Goal: Transaction & Acquisition: Download file/media

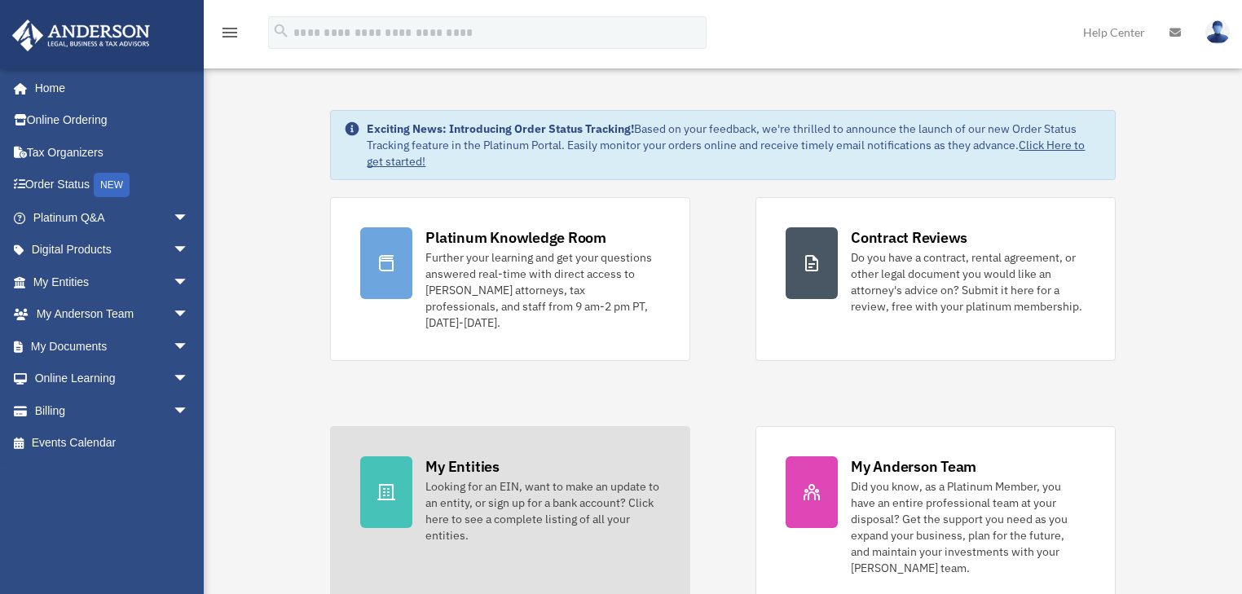
click at [486, 480] on div "Looking for an EIN, want to make an update to an entity, or sign up for a bank …" at bounding box center [542, 510] width 235 height 65
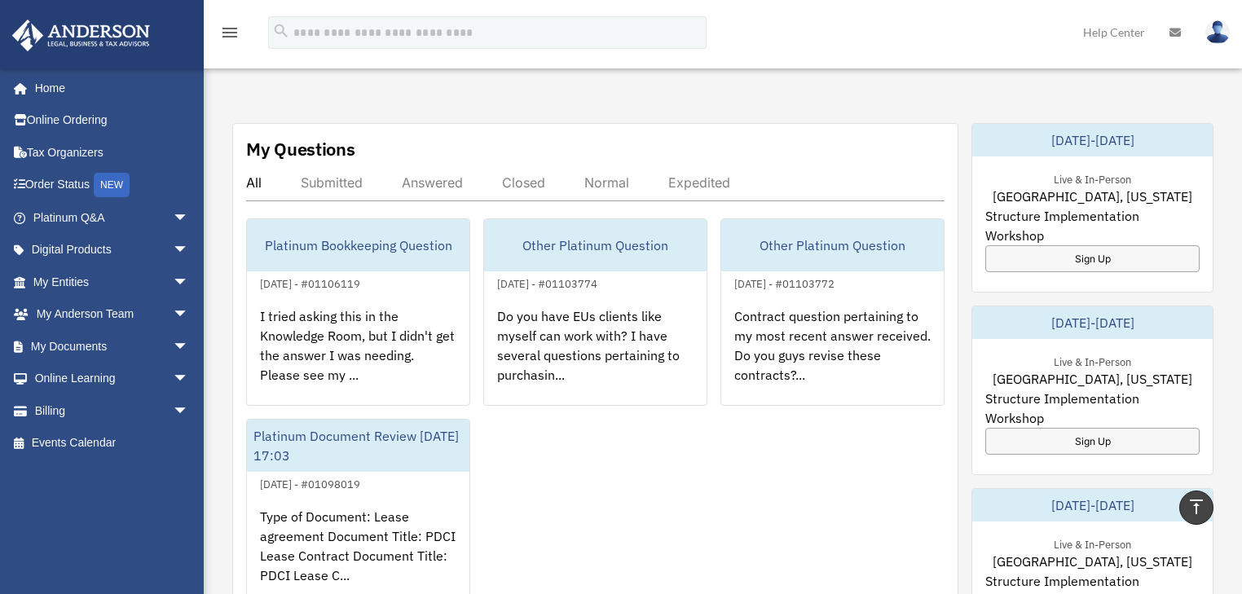
scroll to position [760, 0]
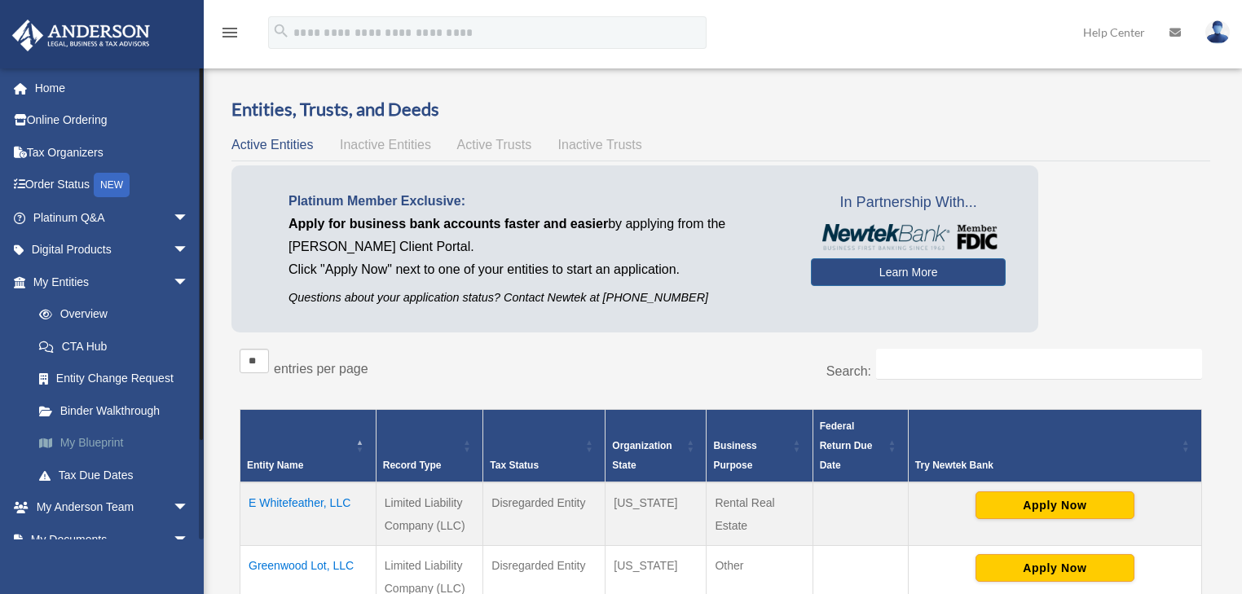
click at [107, 438] on link "My Blueprint" at bounding box center [118, 443] width 191 height 33
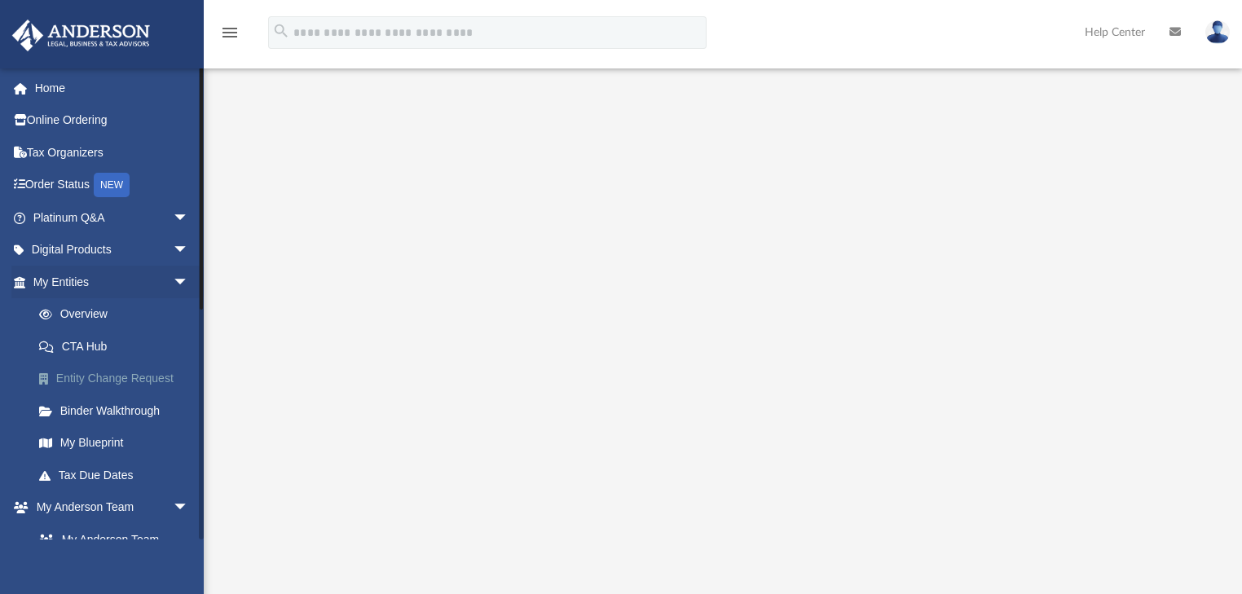
click at [114, 382] on link "Entity Change Request" at bounding box center [118, 379] width 191 height 33
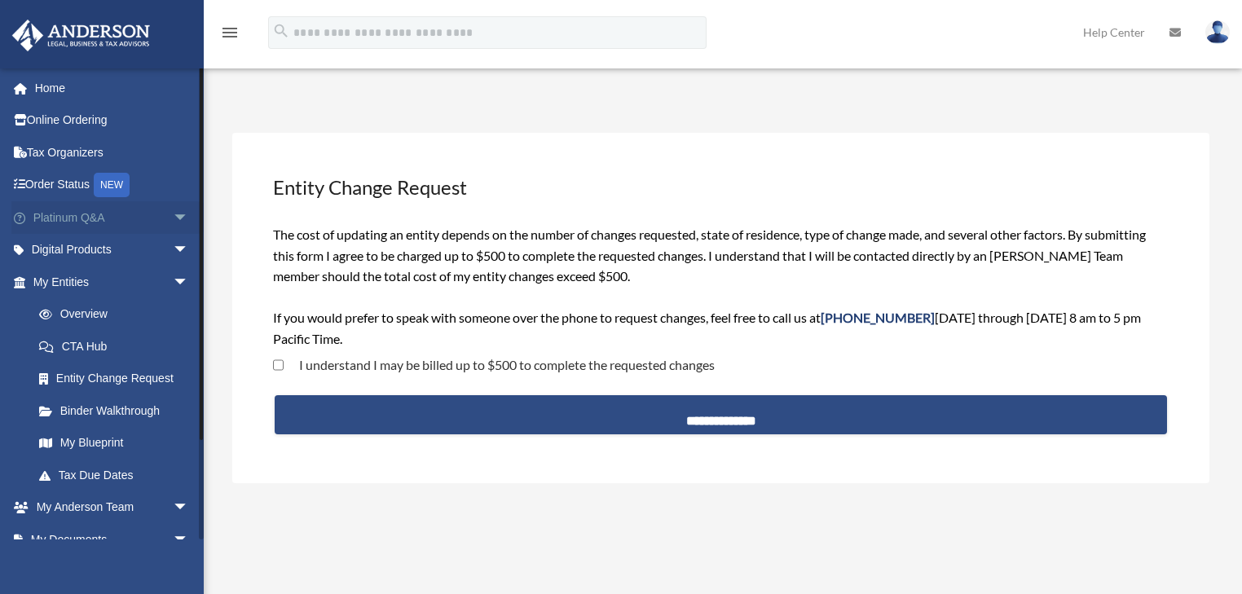
click at [173, 214] on span "arrow_drop_down" at bounding box center [189, 217] width 33 height 33
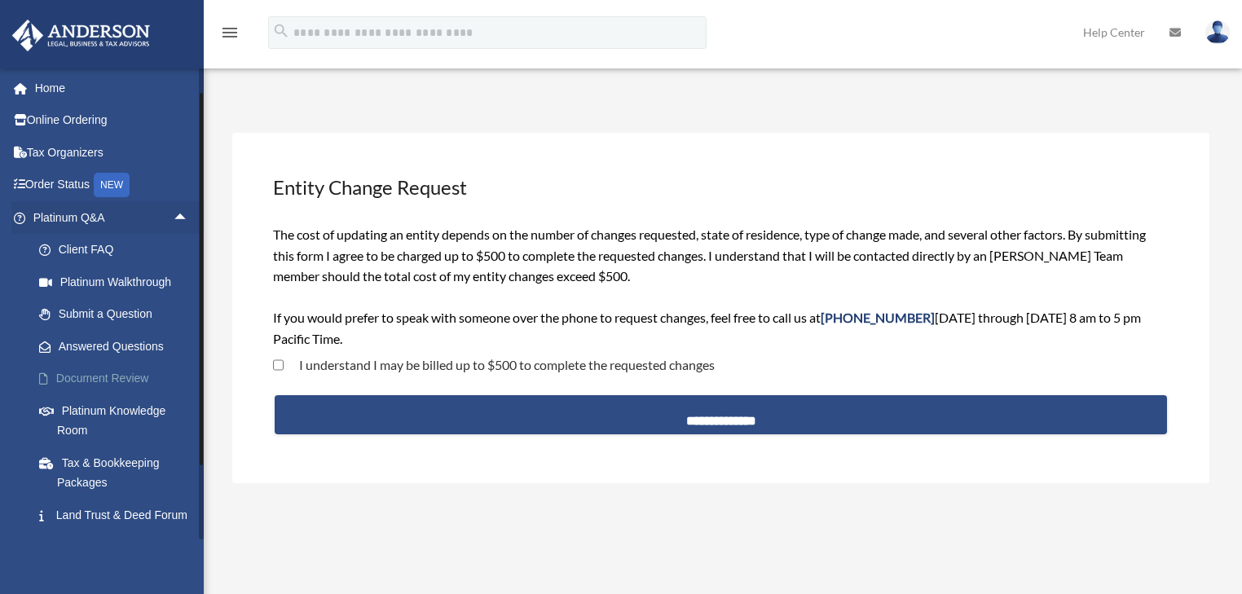
scroll to position [465, 0]
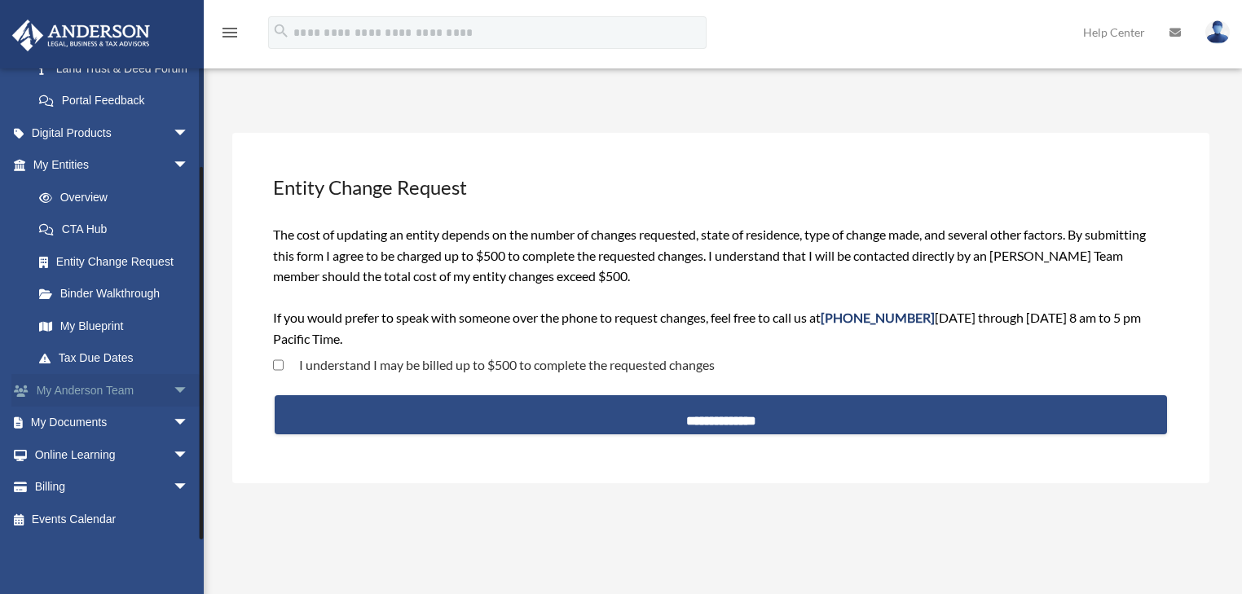
click at [173, 390] on span "arrow_drop_down" at bounding box center [189, 390] width 33 height 33
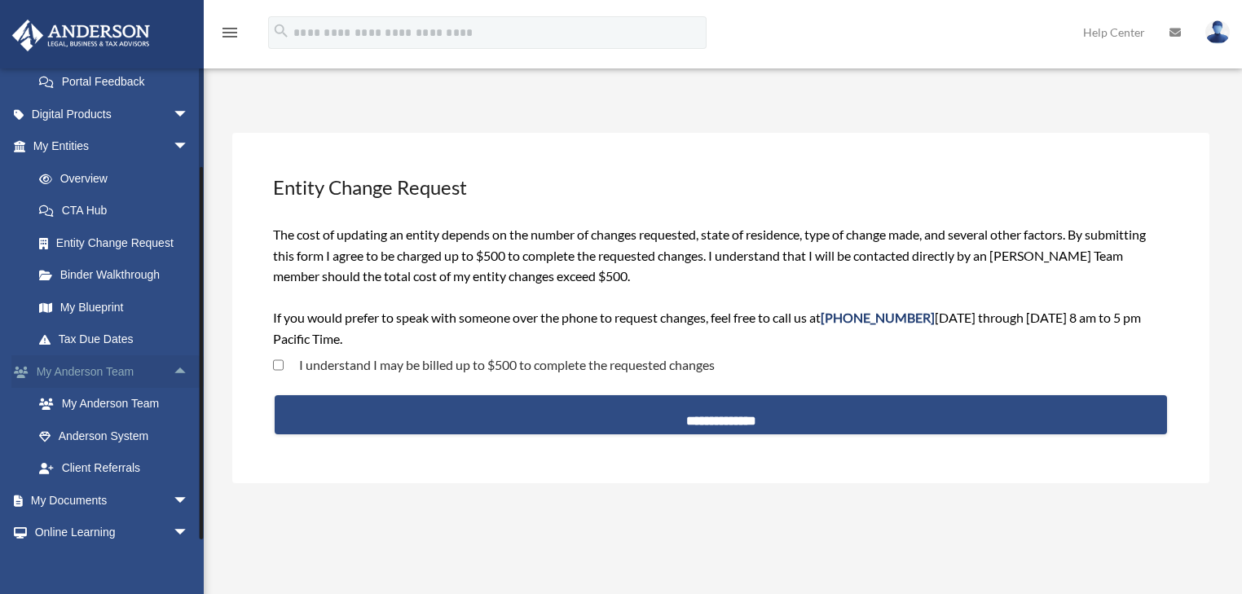
click at [173, 389] on span "arrow_drop_up" at bounding box center [189, 371] width 33 height 33
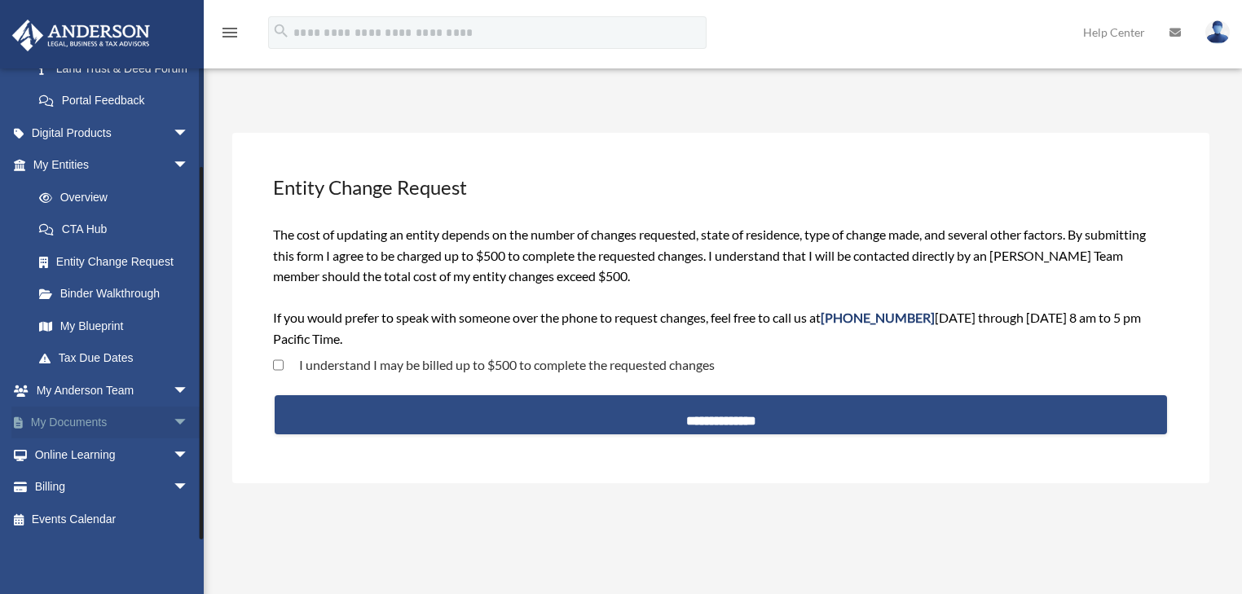
click at [173, 428] on span "arrow_drop_down" at bounding box center [189, 423] width 33 height 33
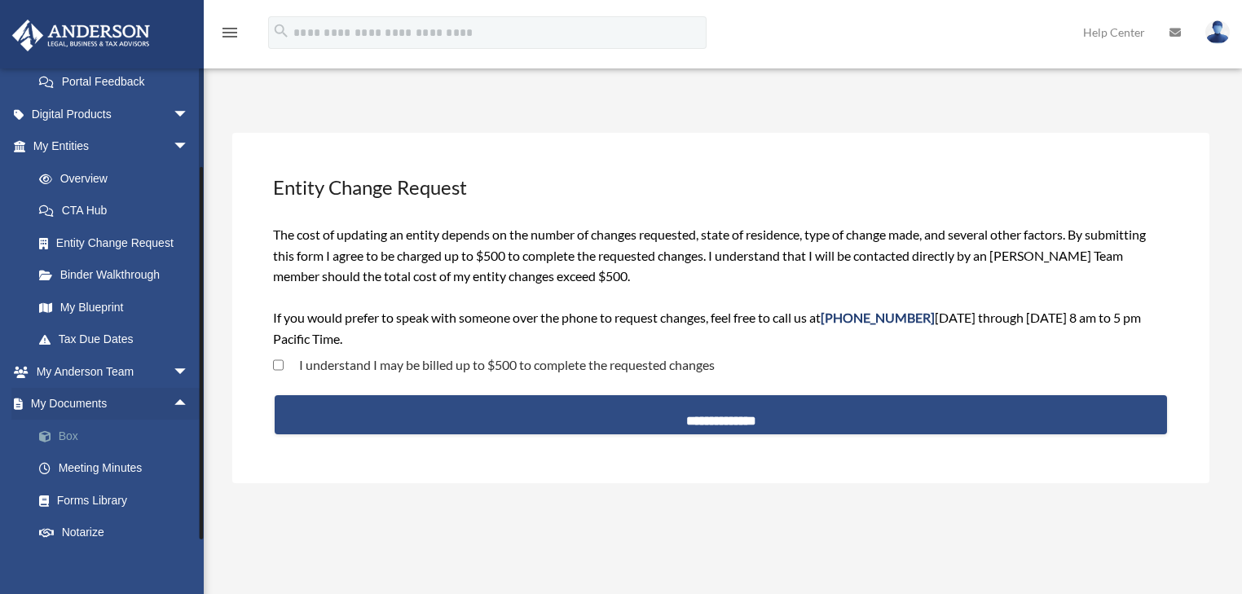
click at [59, 450] on link "Box" at bounding box center [118, 436] width 191 height 33
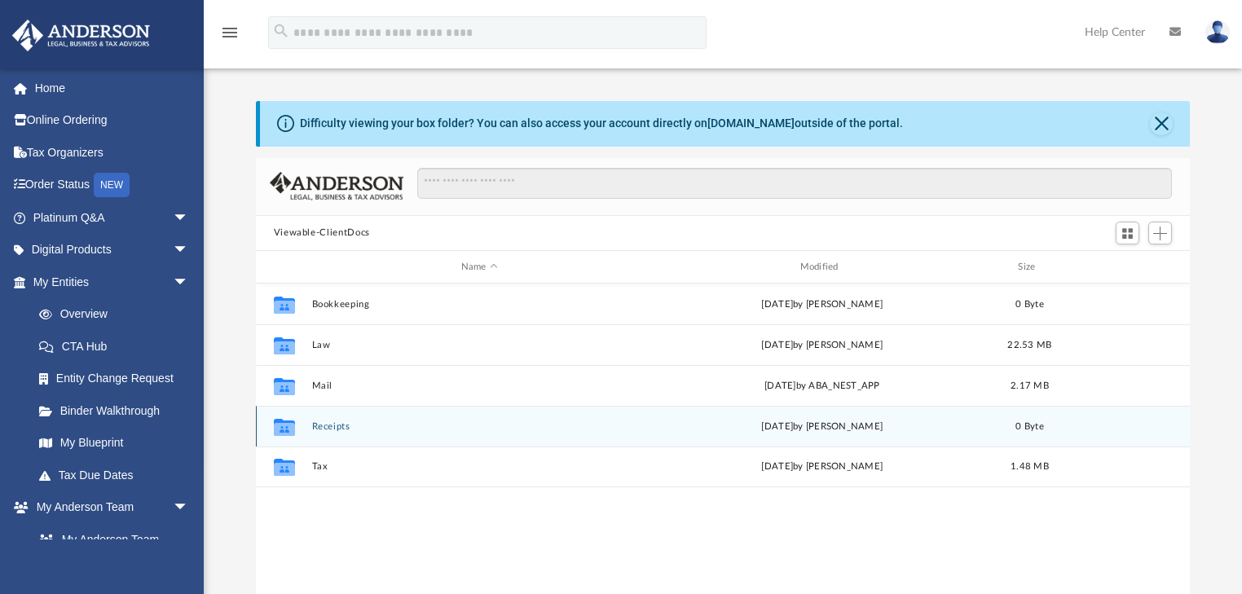
scroll to position [360, 925]
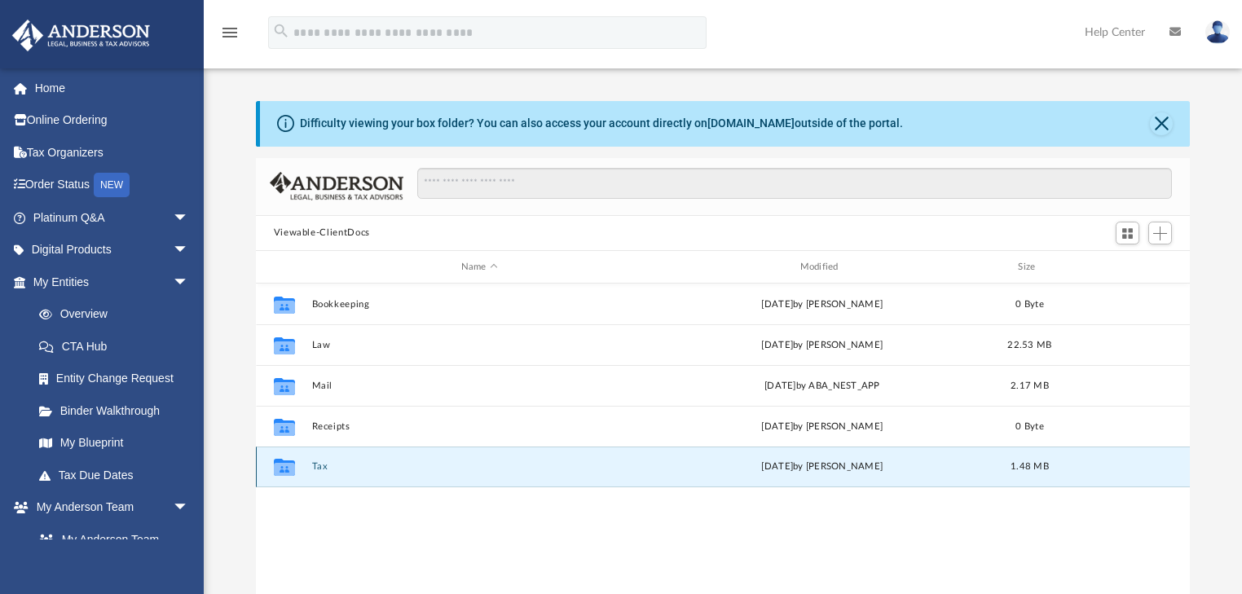
click at [319, 466] on button "Tax" at bounding box center [479, 467] width 336 height 11
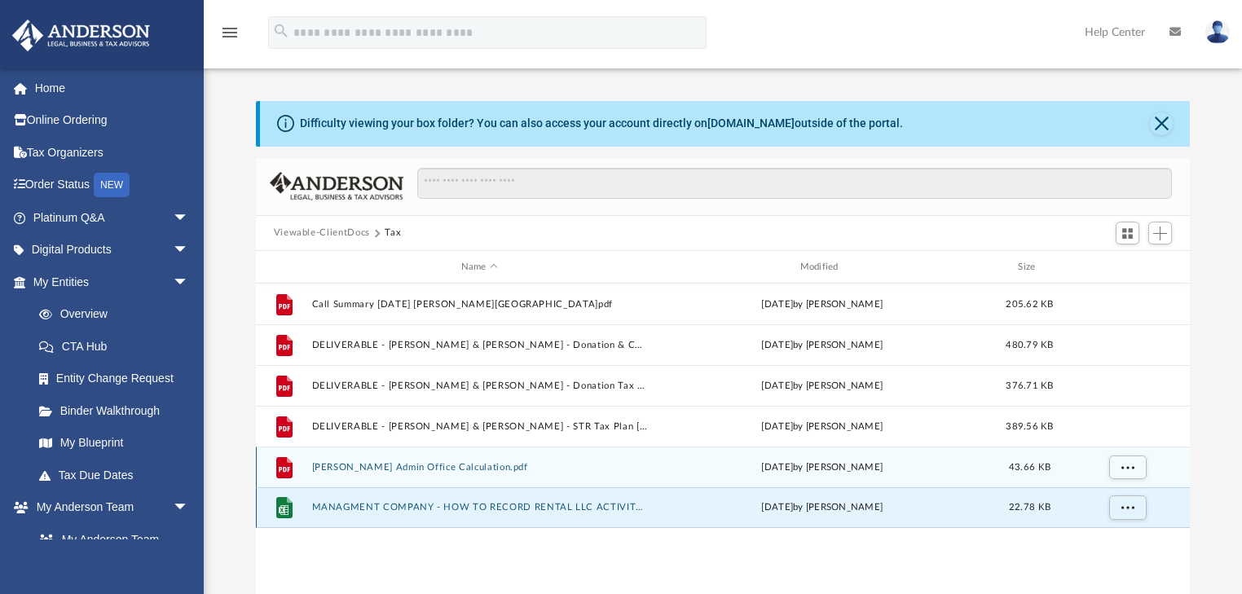
click at [542, 507] on button "MANAGMENT COMPANY - HOW TO RECORD RENTAL LLC ACTIVITY With CC Charges.xlsx" at bounding box center [479, 508] width 336 height 11
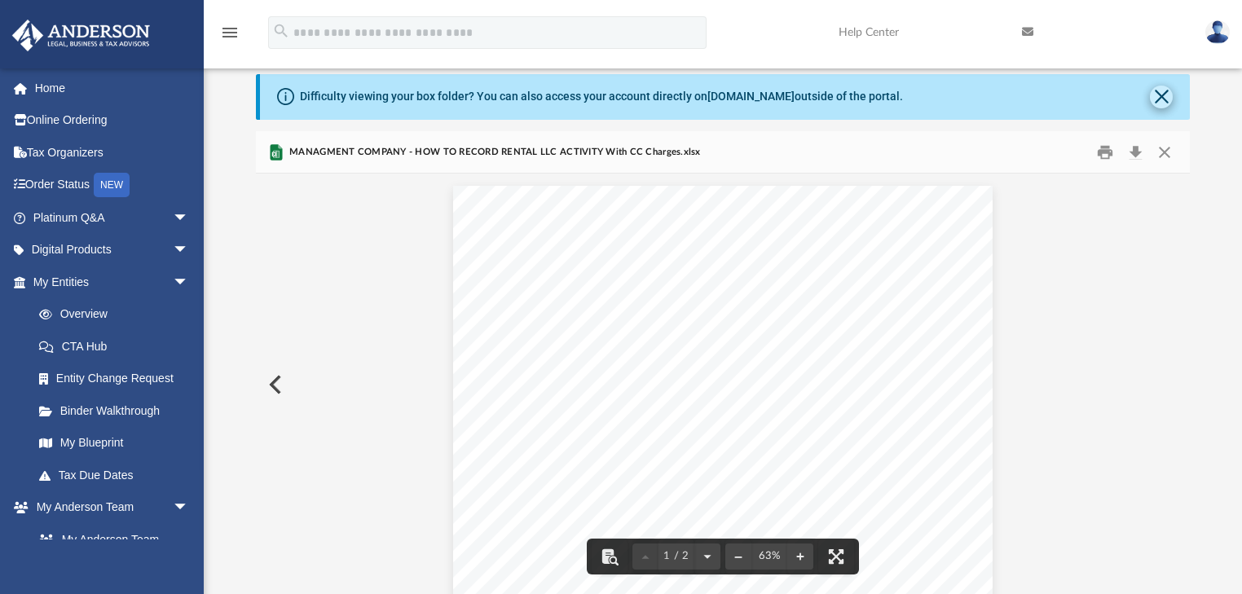
click at [1171, 100] on div "Difficulty viewing your box folder? You can also access your account directly o…" at bounding box center [725, 97] width 930 height 46
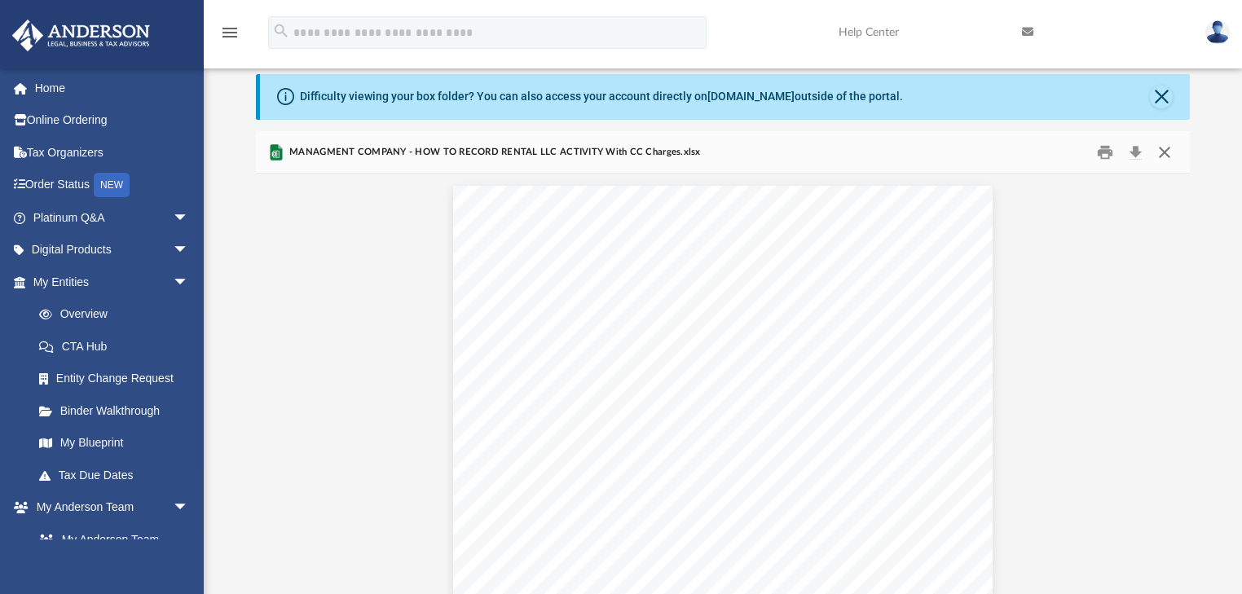
click at [1167, 153] on button "Close" at bounding box center [1164, 151] width 29 height 25
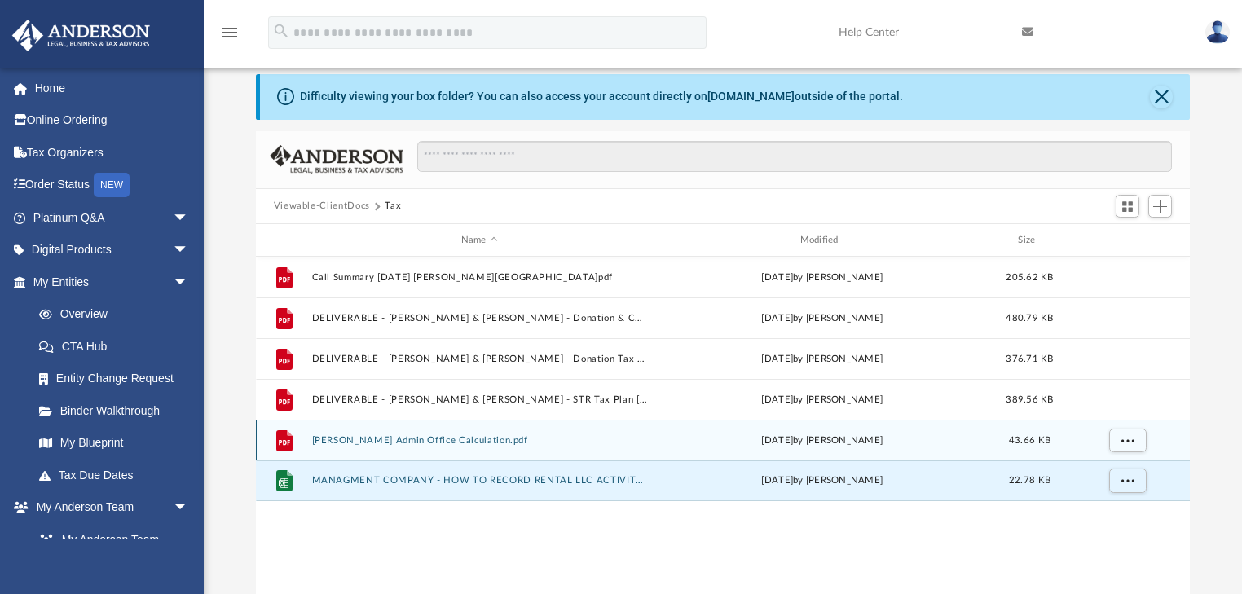
click at [457, 446] on div "File [PERSON_NAME] Admin Office Calculation.pdf [DATE] by [PERSON_NAME] 43.66 KB" at bounding box center [723, 440] width 934 height 41
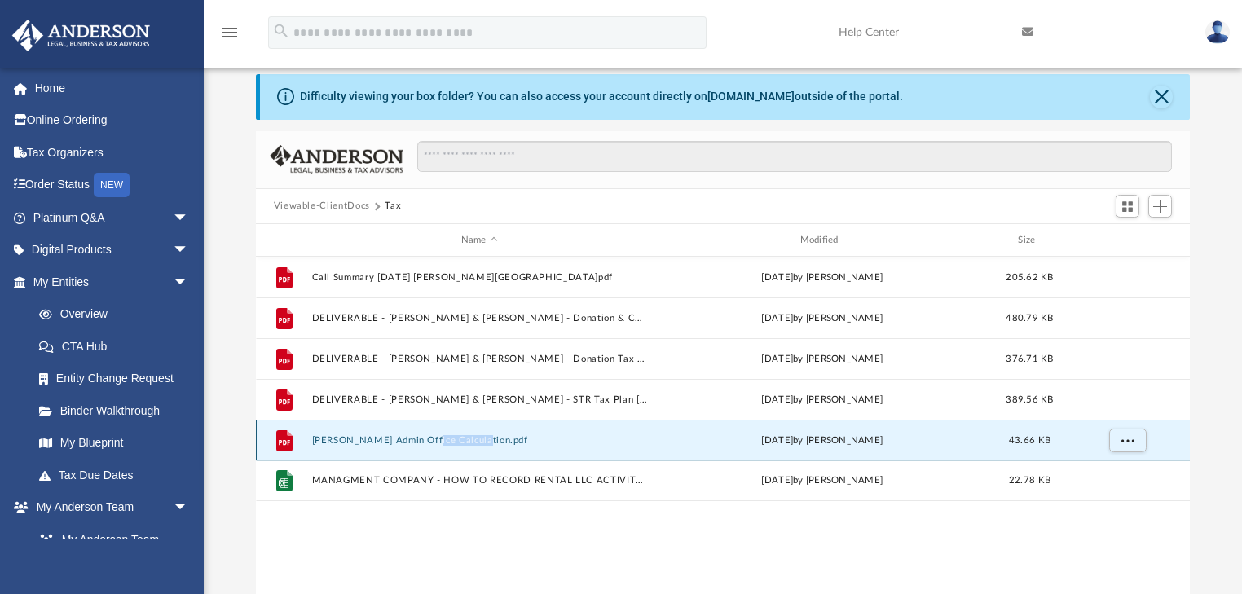
click at [457, 446] on div "File [PERSON_NAME] Admin Office Calculation.pdf [DATE] by [PERSON_NAME] 43.66 KB" at bounding box center [723, 440] width 934 height 41
click at [287, 445] on icon "grid" at bounding box center [283, 440] width 16 height 21
click at [1125, 440] on span "More options" at bounding box center [1126, 440] width 13 height 9
click at [1108, 500] on li "Download" at bounding box center [1111, 498] width 47 height 17
click at [1135, 440] on button "More options" at bounding box center [1126, 441] width 37 height 24
